Goal: Complete application form: Complete application form

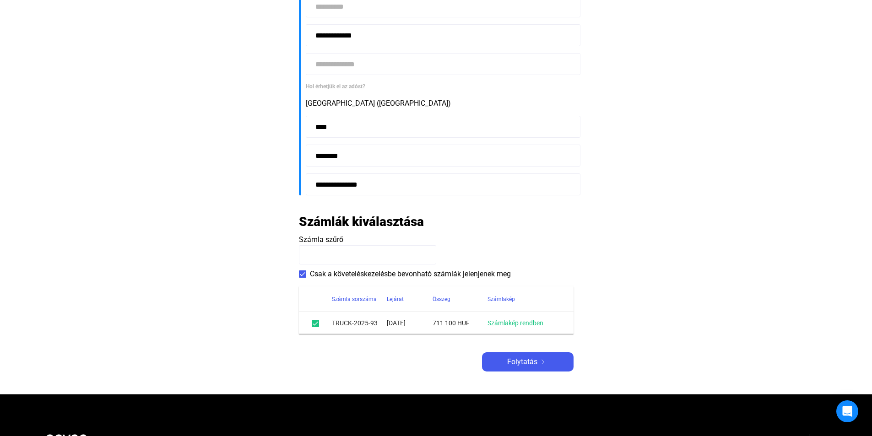
scroll to position [229, 0]
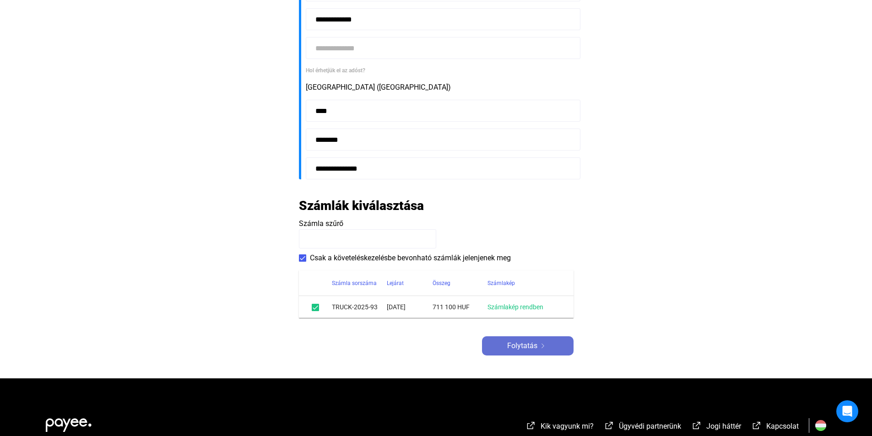
click at [537, 349] on span "Folytatás" at bounding box center [522, 346] width 30 height 11
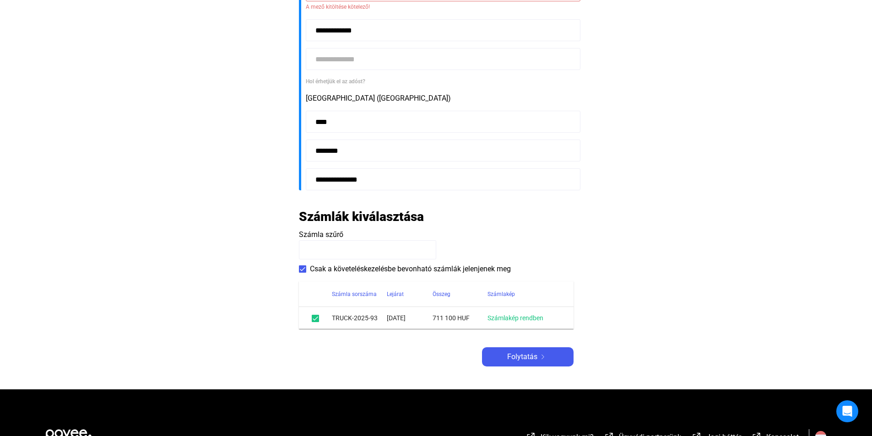
scroll to position [137, 0]
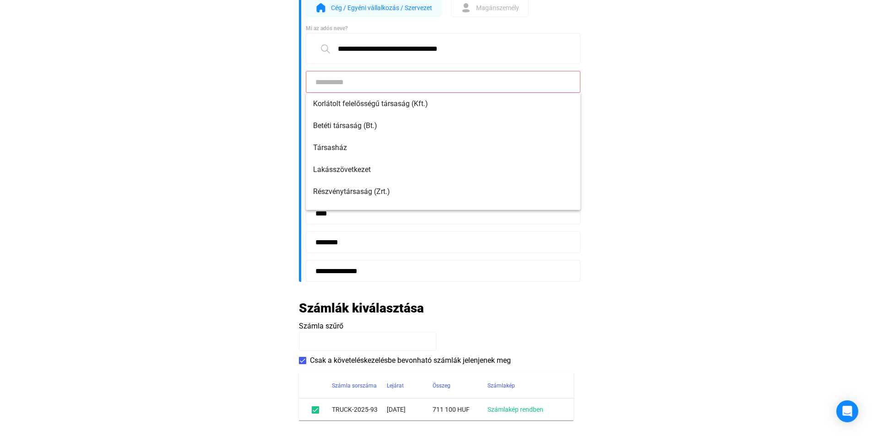
click at [400, 88] on input at bounding box center [443, 82] width 275 height 22
click at [406, 107] on span "Korlátolt felelősségű társaság (Kft.)" at bounding box center [443, 103] width 260 height 11
type input "**********"
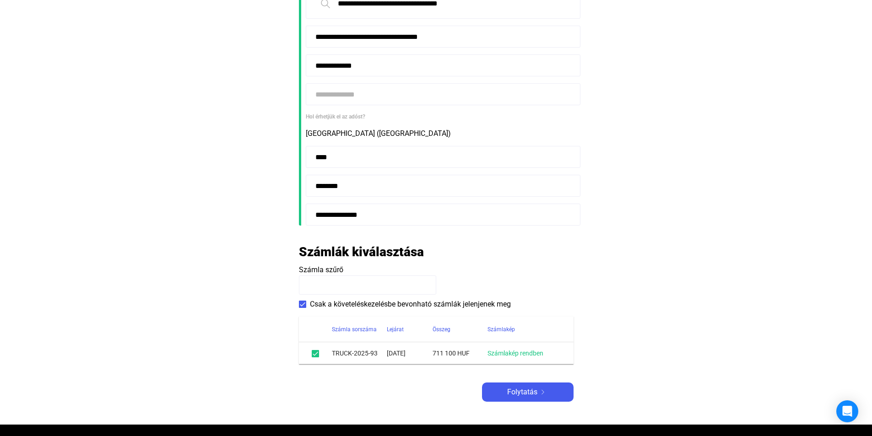
scroll to position [321, 0]
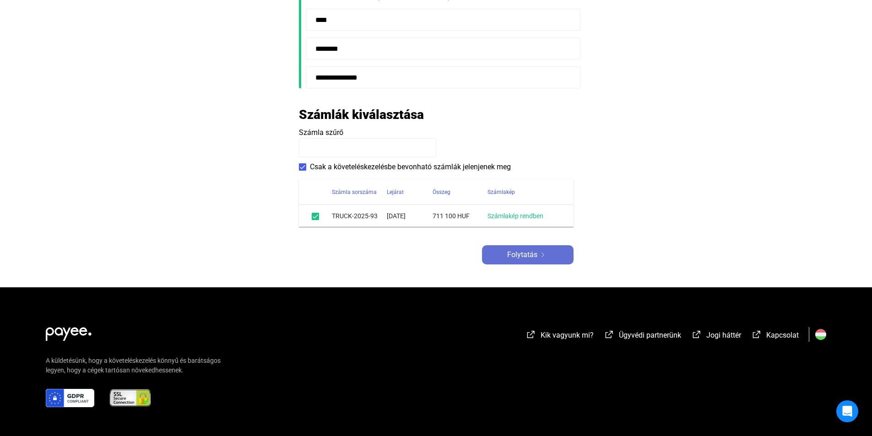
click at [522, 257] on span "Folytatás" at bounding box center [522, 254] width 30 height 11
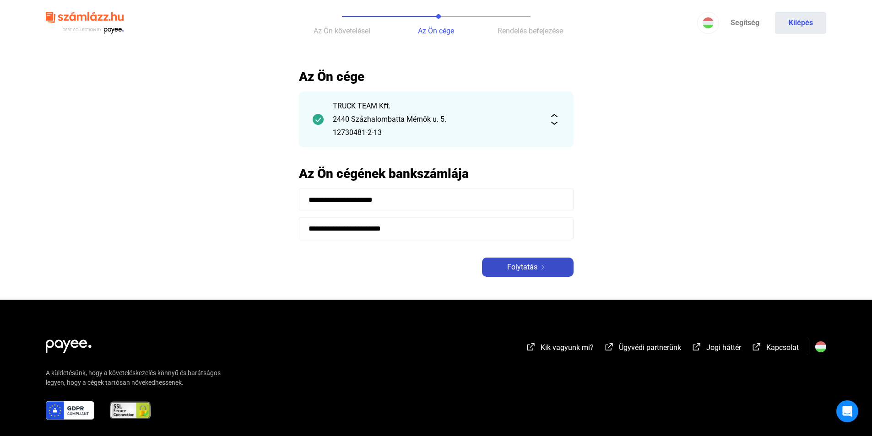
click at [523, 265] on span "Folytatás" at bounding box center [522, 267] width 30 height 11
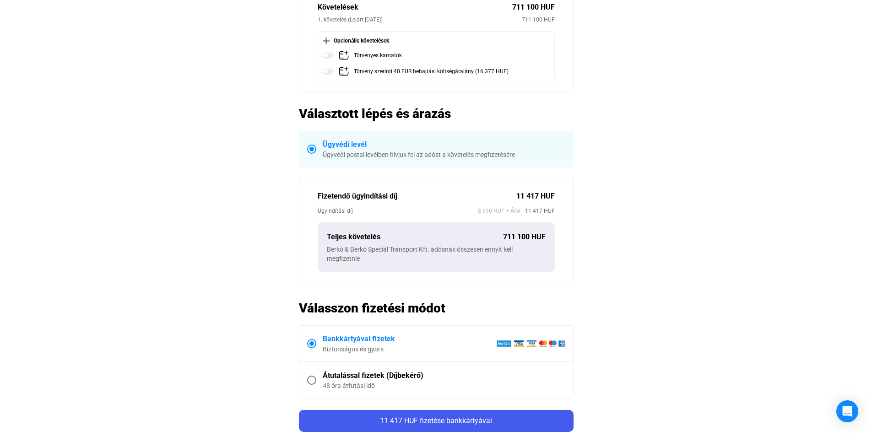
scroll to position [229, 0]
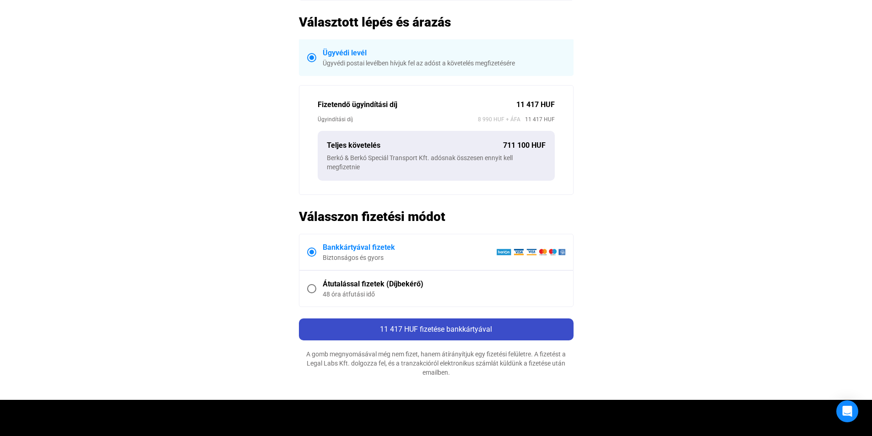
click at [466, 333] on div "11 417 HUF fizetése bankkártyával" at bounding box center [436, 329] width 269 height 11
